Goal: Information Seeking & Learning: Learn about a topic

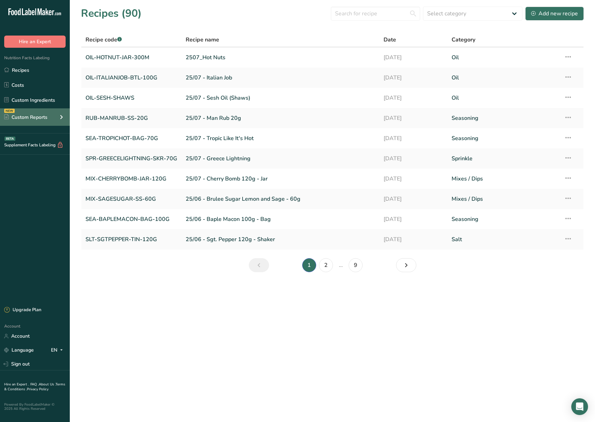
click at [44, 120] on div "Custom Reports" at bounding box center [25, 117] width 43 height 7
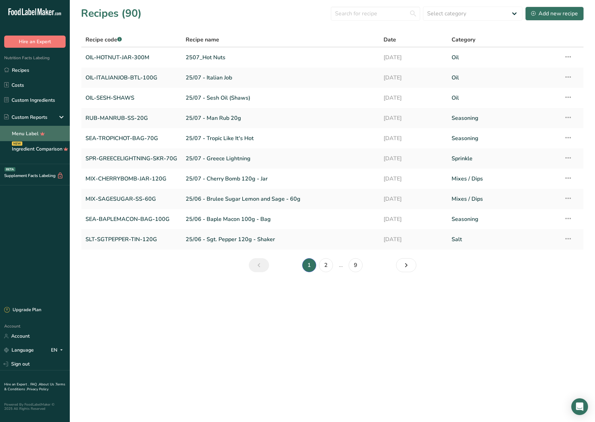
click at [29, 134] on link "Menu Label" at bounding box center [35, 133] width 70 height 15
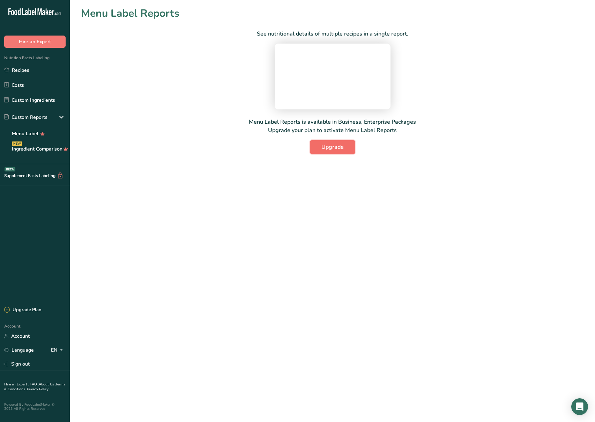
click at [336, 151] on span "Upgrade" at bounding box center [332, 147] width 22 height 8
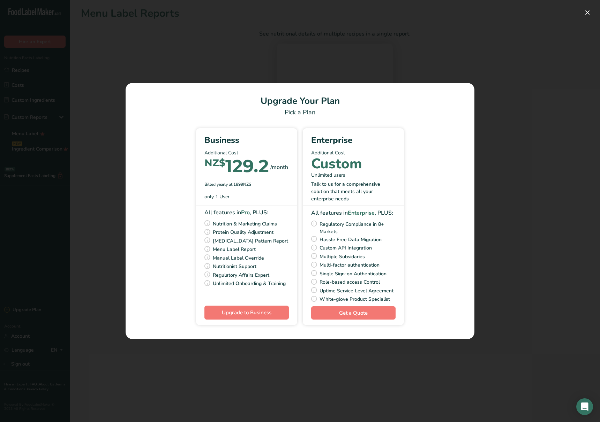
click at [241, 185] on div "Billed yearly at 1899NZ$" at bounding box center [246, 184] width 84 height 6
click at [274, 58] on div "Pick Your Pricing Plan Modal" at bounding box center [300, 211] width 600 height 422
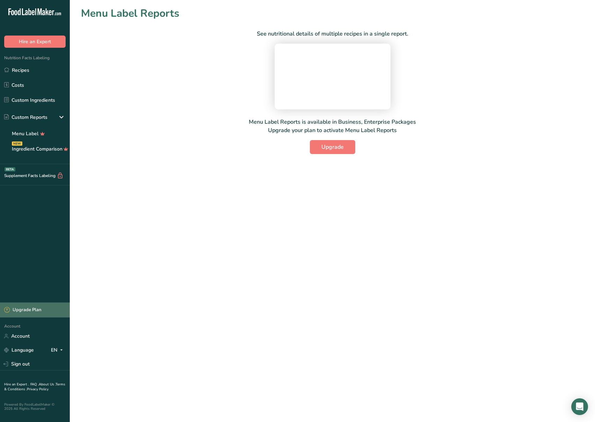
click at [35, 308] on div "Upgrade Plan" at bounding box center [22, 310] width 37 height 7
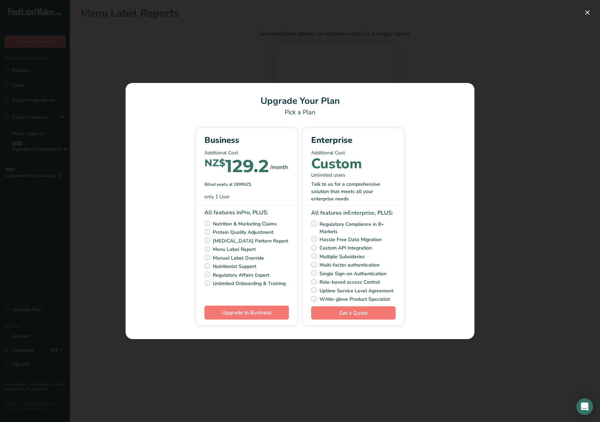
click at [291, 62] on div "Pick Your Pricing Plan Modal" at bounding box center [300, 211] width 600 height 422
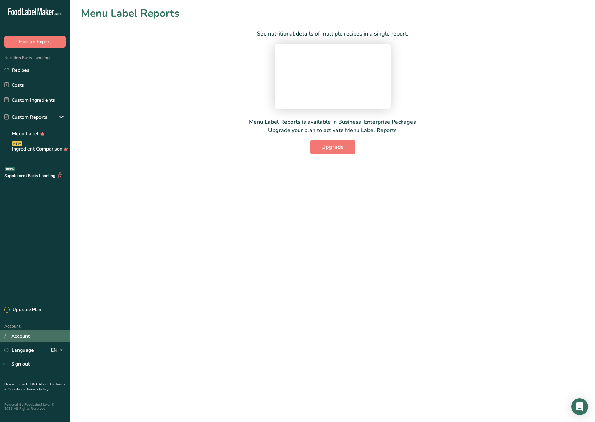
click at [25, 338] on link "Account" at bounding box center [35, 336] width 70 height 12
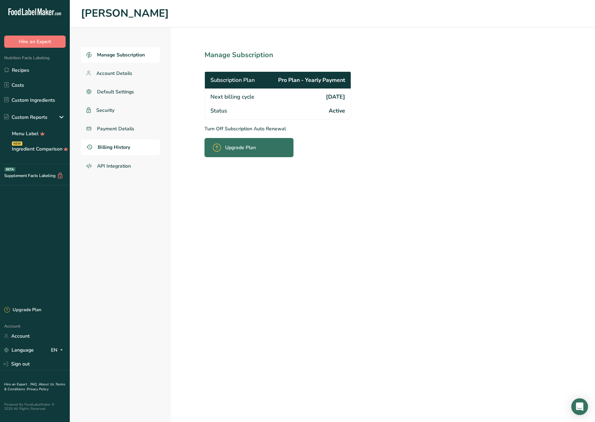
click at [124, 150] on span "Billing History" at bounding box center [114, 147] width 32 height 7
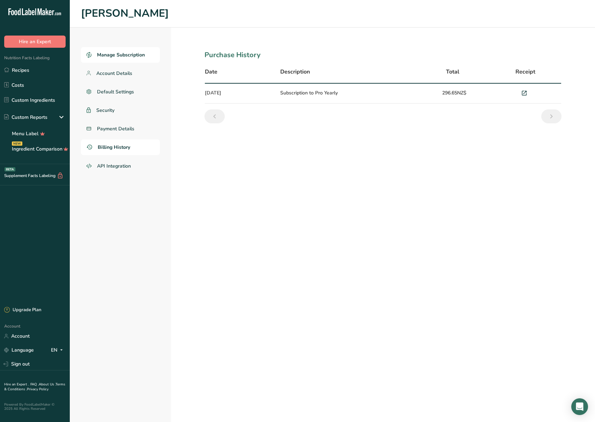
click at [121, 56] on span "Manage Subscription" at bounding box center [121, 54] width 48 height 7
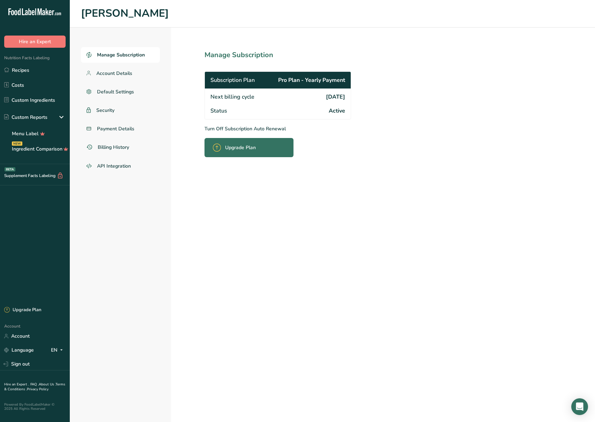
click at [235, 128] on p "Turn Off Subscription Auto Renewal" at bounding box center [292, 128] width 177 height 7
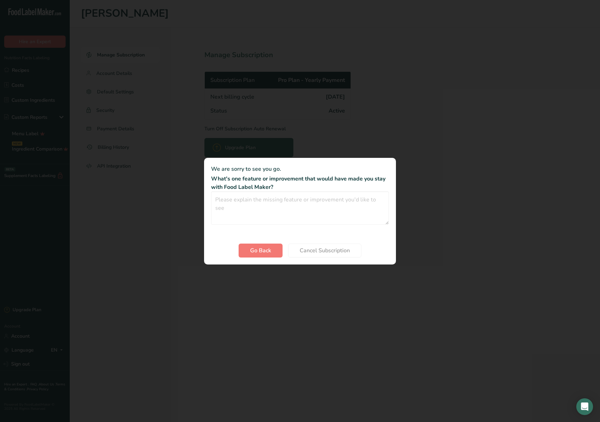
drag, startPoint x: 449, startPoint y: 109, endPoint x: 381, endPoint y: 143, distance: 76.4
click at [449, 109] on div "Cancel subscription modal" at bounding box center [300, 211] width 600 height 422
click at [310, 143] on div "Cancel subscription modal" at bounding box center [300, 211] width 600 height 422
click at [269, 255] on button "Go Back" at bounding box center [261, 251] width 44 height 14
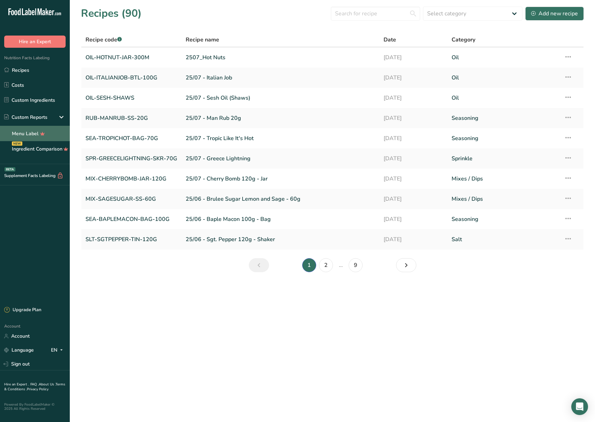
click at [32, 134] on link "Menu Label" at bounding box center [35, 133] width 70 height 15
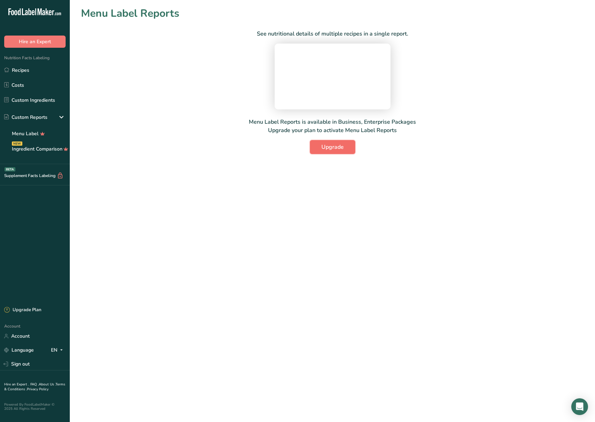
click at [336, 151] on span "Upgrade" at bounding box center [332, 147] width 22 height 8
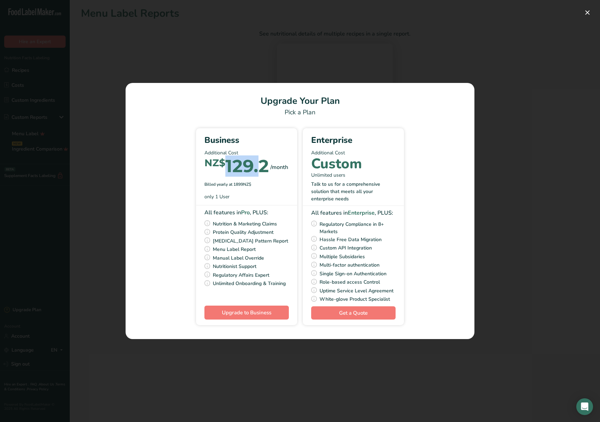
drag, startPoint x: 260, startPoint y: 167, endPoint x: 227, endPoint y: 167, distance: 32.8
click at [227, 167] on div "NZ$ 129.2" at bounding box center [236, 167] width 65 height 16
click at [362, 368] on div "Pick Your Pricing Plan Modal" at bounding box center [300, 211] width 600 height 422
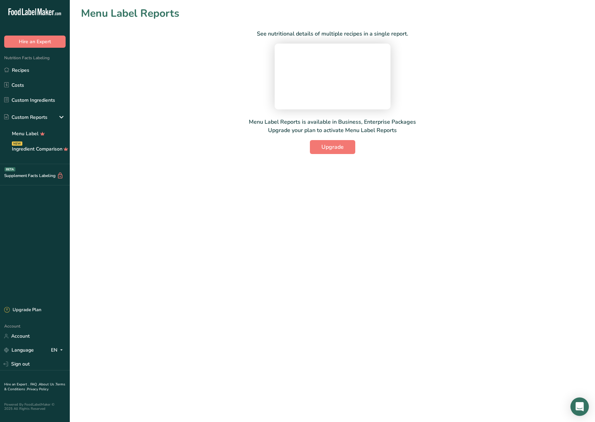
click at [582, 406] on icon "Open Intercom Messenger" at bounding box center [579, 407] width 8 height 9
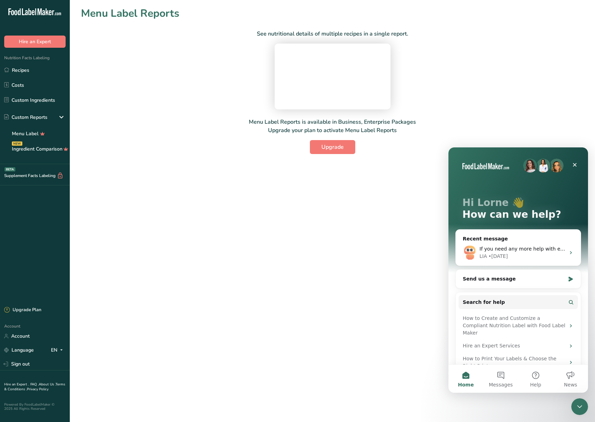
click at [368, 326] on main "Menu Label Reports See nutritional details of multiple recipes in a single repo…" at bounding box center [297, 211] width 595 height 422
drag, startPoint x: 138, startPoint y: 141, endPoint x: 23, endPoint y: 107, distance: 120.6
click at [136, 140] on div "See nutritional details of multiple recipes in a single report. Menu Label Repo…" at bounding box center [332, 87] width 503 height 133
click at [164, 104] on div "See nutritional details of multiple recipes in a single report. Menu Label Repo…" at bounding box center [332, 87] width 503 height 133
click at [27, 335] on link "Account" at bounding box center [35, 336] width 70 height 12
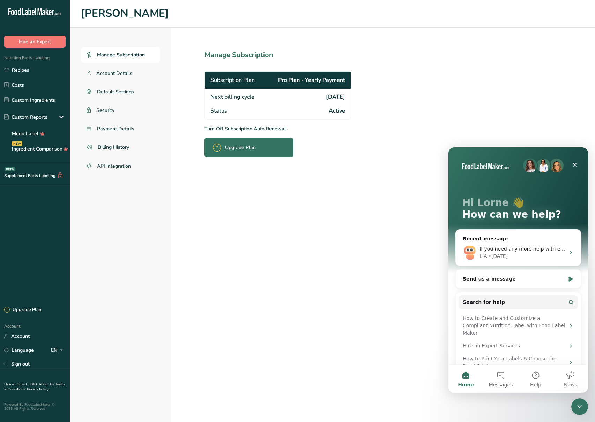
click at [239, 146] on span "Upgrade Plan" at bounding box center [240, 147] width 31 height 7
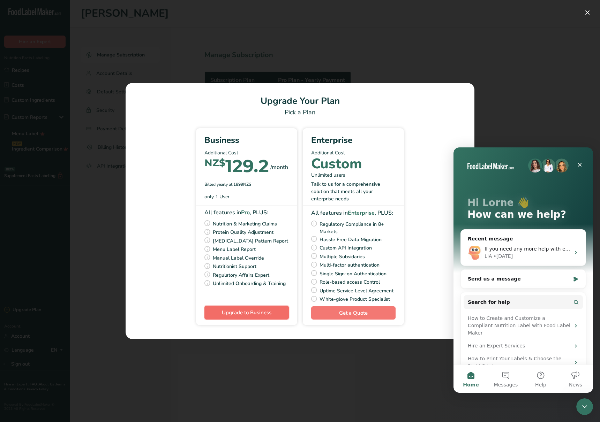
click at [240, 311] on span "Upgrade to Business" at bounding box center [247, 312] width 50 height 7
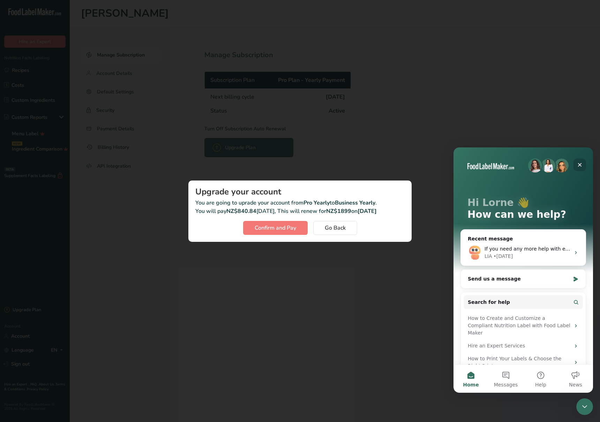
click at [580, 164] on icon "Close" at bounding box center [580, 165] width 6 height 6
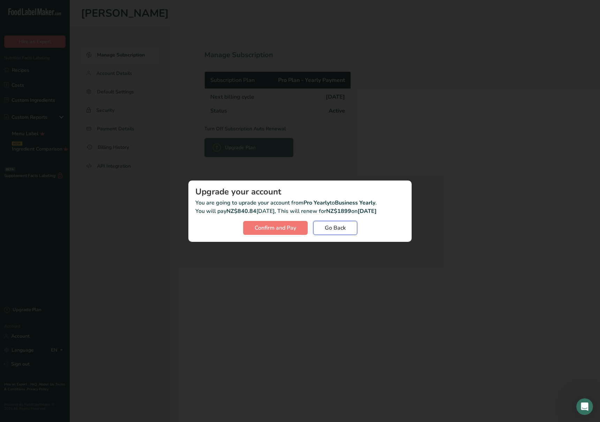
click at [334, 227] on span "Go Back" at bounding box center [335, 228] width 21 height 8
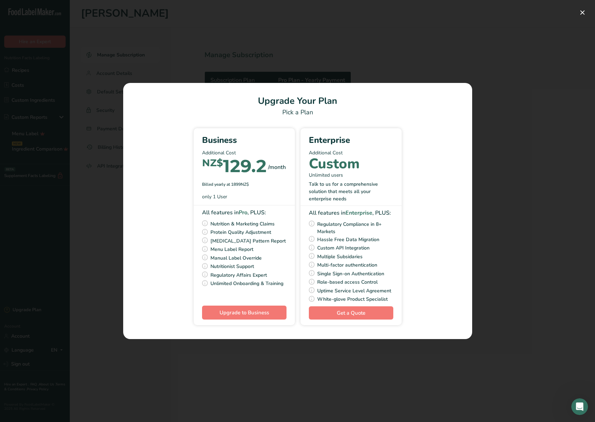
click at [463, 63] on div "Pick Your Pricing Plan Modal" at bounding box center [297, 211] width 595 height 422
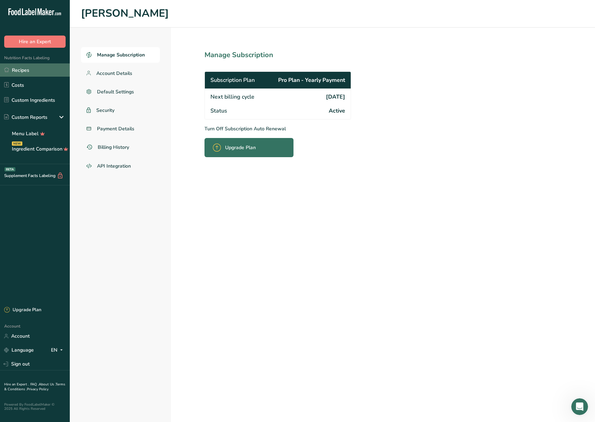
click at [38, 69] on link "Recipes" at bounding box center [35, 69] width 70 height 13
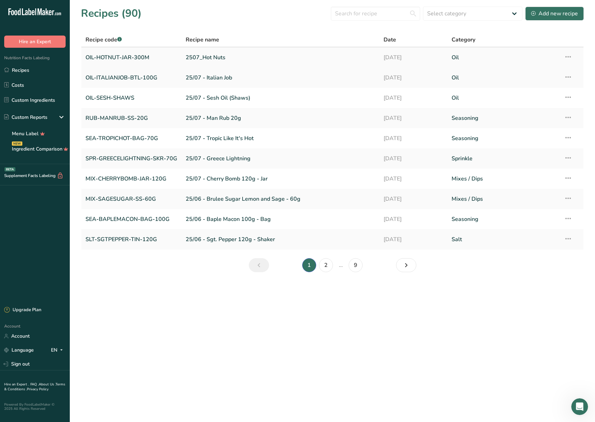
click at [125, 57] on link "OIL-HOTNUT-JAR-300M" at bounding box center [131, 57] width 92 height 15
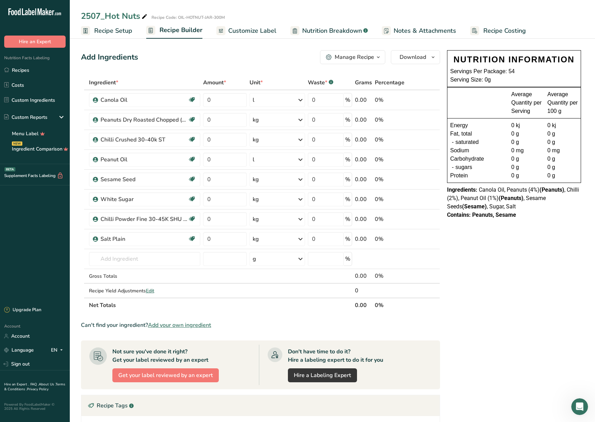
drag, startPoint x: 514, startPoint y: 123, endPoint x: 525, endPoint y: 145, distance: 24.5
click at [525, 145] on div "Energy 0 kj 0 kj Fat, total 0 g 0 g - saturated 0 g 0 g Sodium 0 mg 0 mg Carboh…" at bounding box center [513, 151] width 133 height 64
click at [532, 153] on div "0 mg" at bounding box center [526, 151] width 31 height 8
click at [459, 123] on span "Energy" at bounding box center [459, 125] width 18 height 8
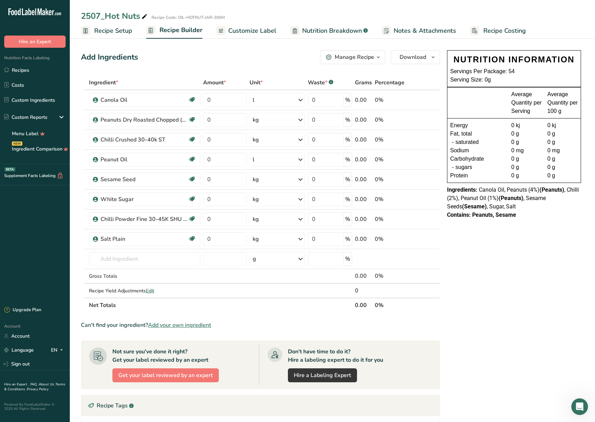
click at [472, 154] on div "Sodium" at bounding box center [480, 151] width 61 height 8
click at [465, 151] on span "Sodium" at bounding box center [459, 151] width 19 height 8
copy span "Sodium"
click at [475, 159] on span "Carbohydrate" at bounding box center [467, 159] width 34 height 8
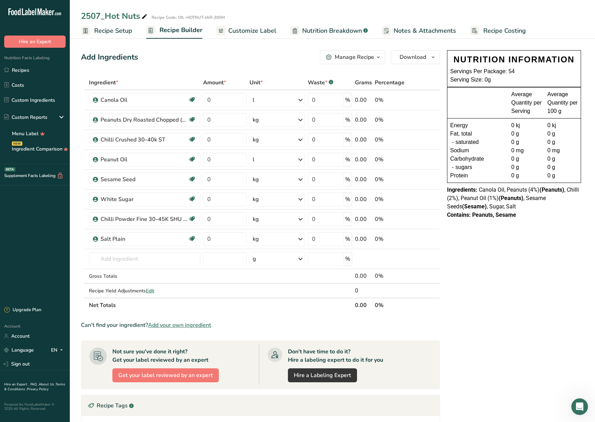
click at [475, 159] on span "Carbohydrate" at bounding box center [467, 159] width 34 height 8
copy span "Carbohydrate"
click at [459, 167] on span "sugars" at bounding box center [463, 167] width 17 height 8
copy span "sugars"
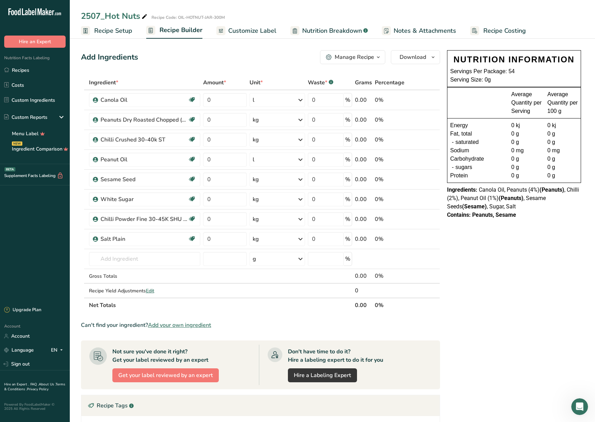
click at [463, 174] on span "Protein" at bounding box center [459, 176] width 18 height 8
copy span "Protein"
click at [33, 73] on link "Recipes" at bounding box center [35, 69] width 70 height 13
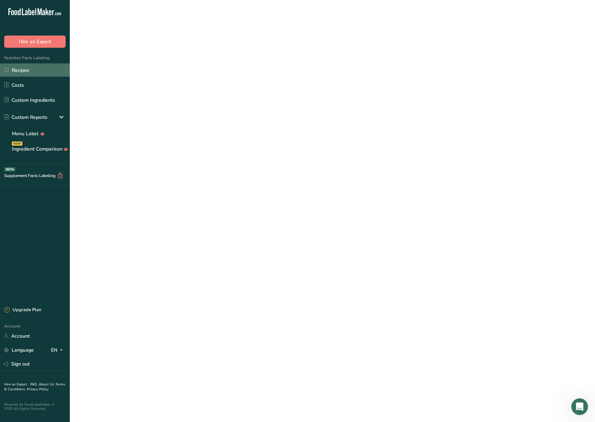
click at [33, 73] on link "Recipes" at bounding box center [35, 69] width 70 height 13
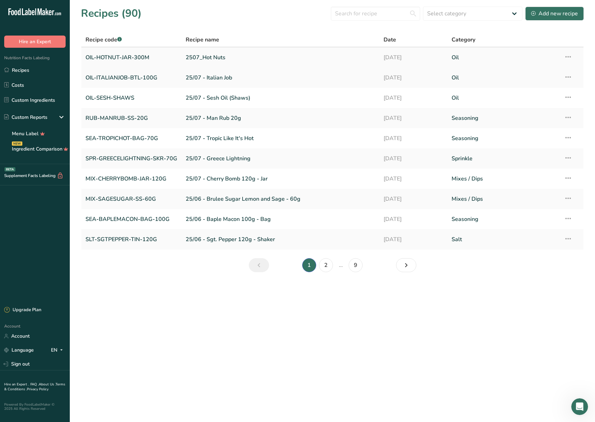
click at [246, 58] on link "2507_Hot Nuts" at bounding box center [280, 57] width 189 height 15
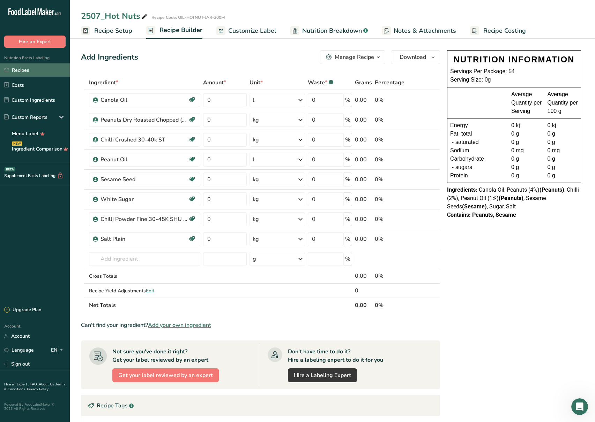
click at [22, 71] on link "Recipes" at bounding box center [35, 69] width 70 height 13
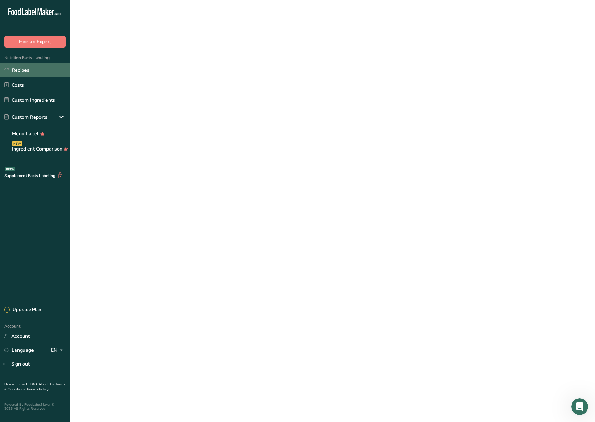
click at [22, 71] on link "Recipes" at bounding box center [35, 69] width 70 height 13
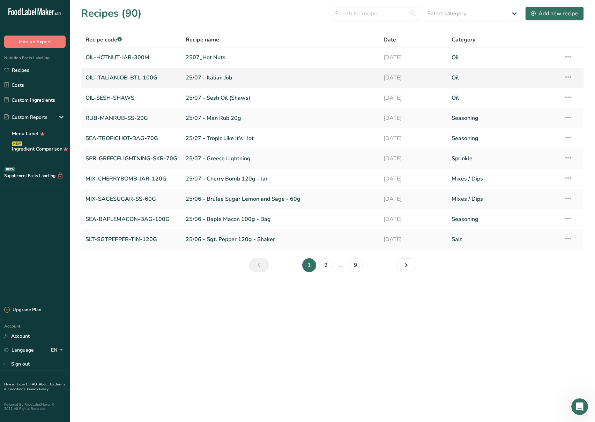
click at [128, 78] on link "OIL-ITALIANJOB-BTL-100G" at bounding box center [131, 77] width 92 height 15
